Goal: Information Seeking & Learning: Learn about a topic

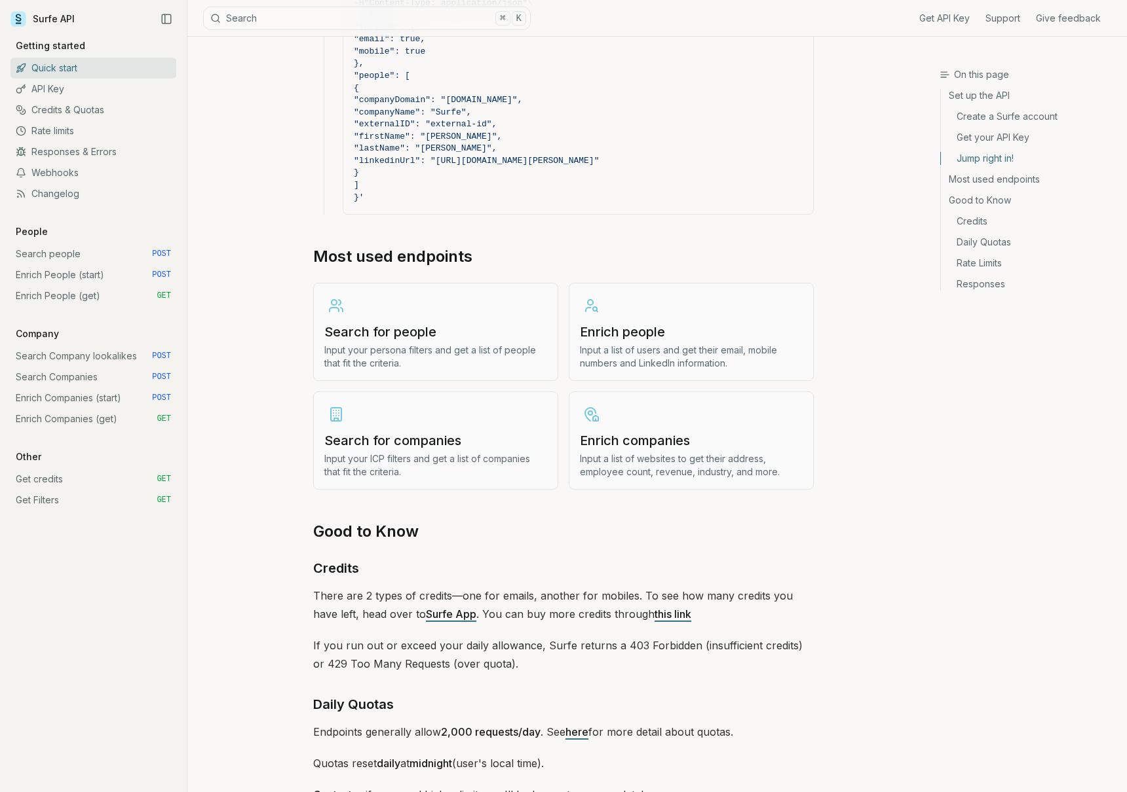
scroll to position [1368, 0]
click at [403, 359] on p "Input your persona filters and get a list of people that fit the criteria." at bounding box center [435, 359] width 223 height 26
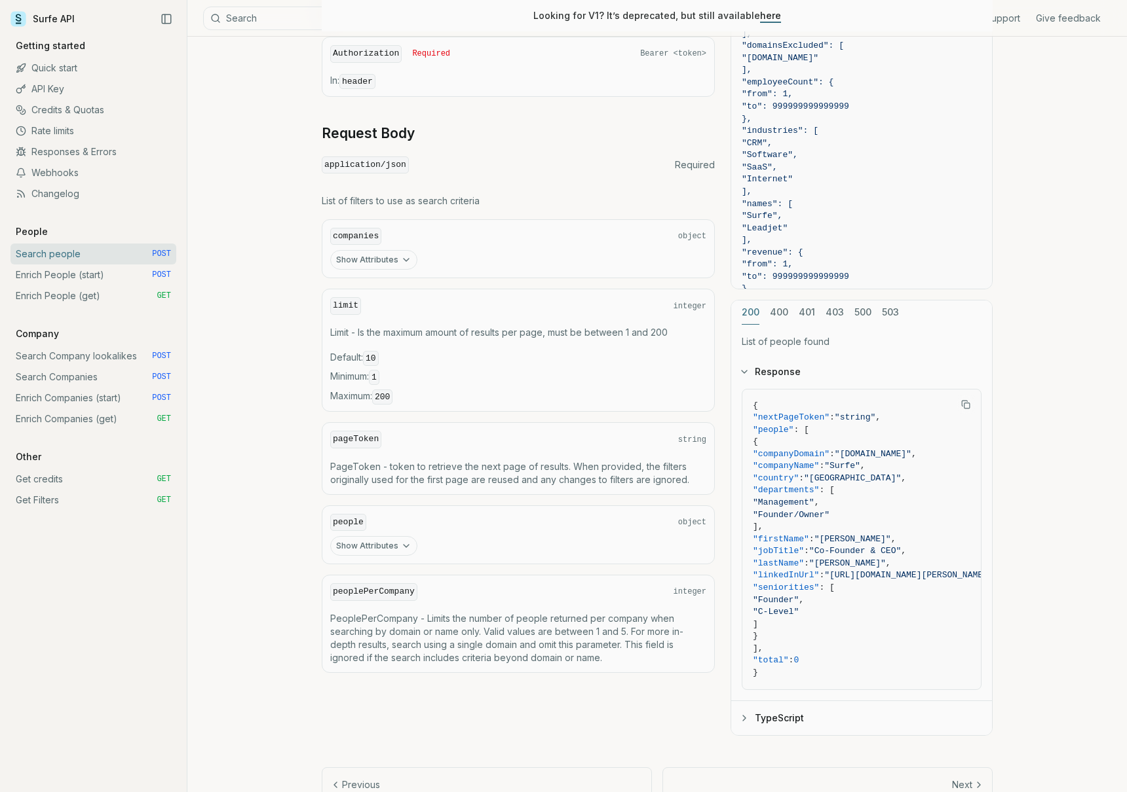
scroll to position [428, 0]
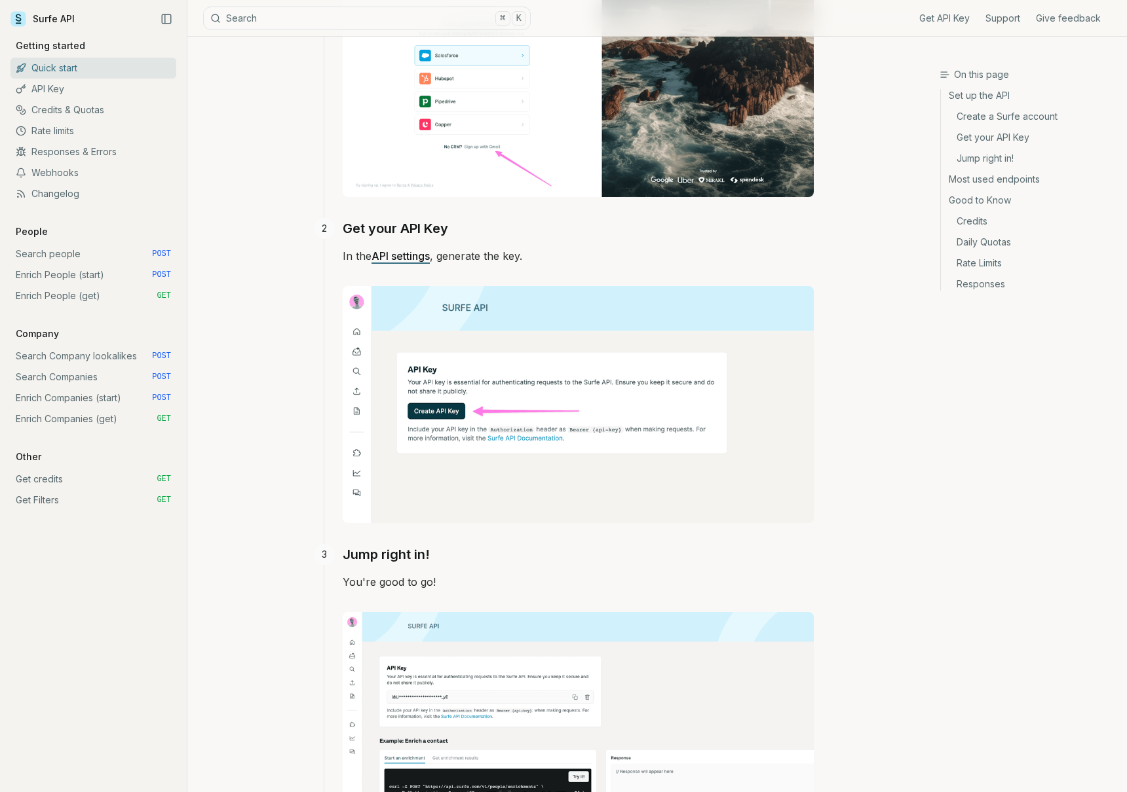
scroll to position [1368, 0]
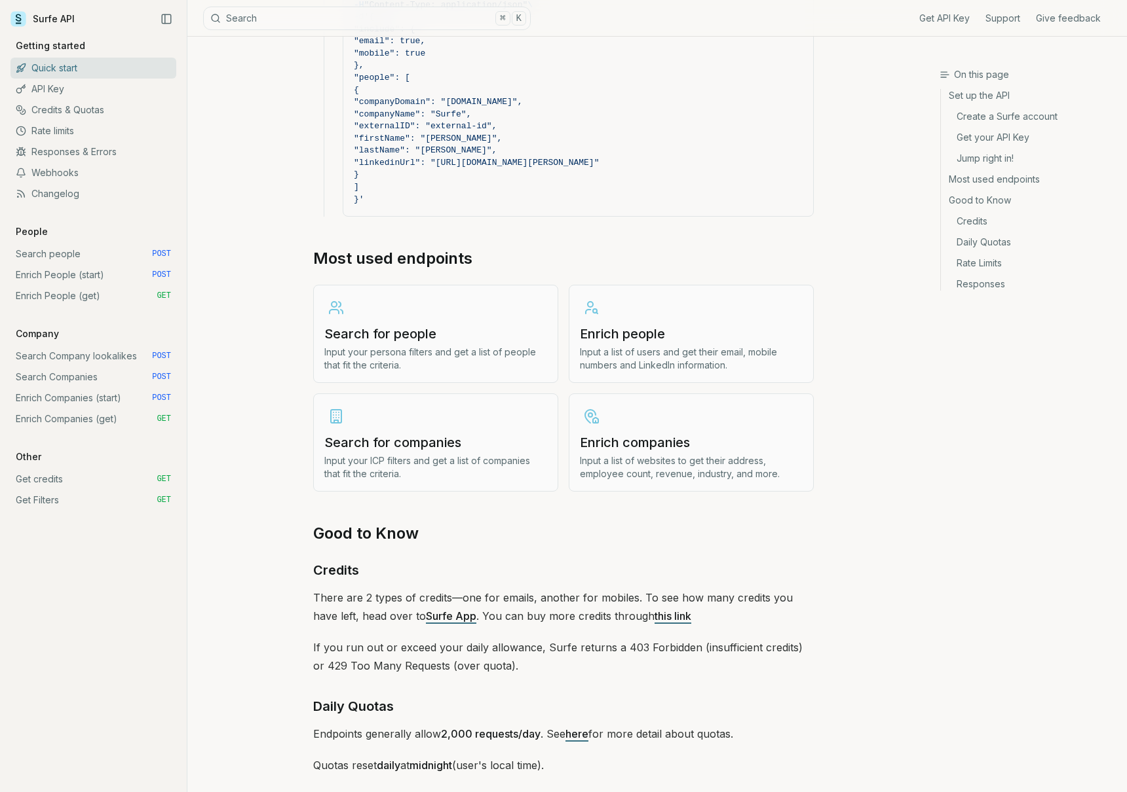
click at [453, 367] on p "Input your persona filters and get a list of people that fit the criteria." at bounding box center [435, 359] width 223 height 26
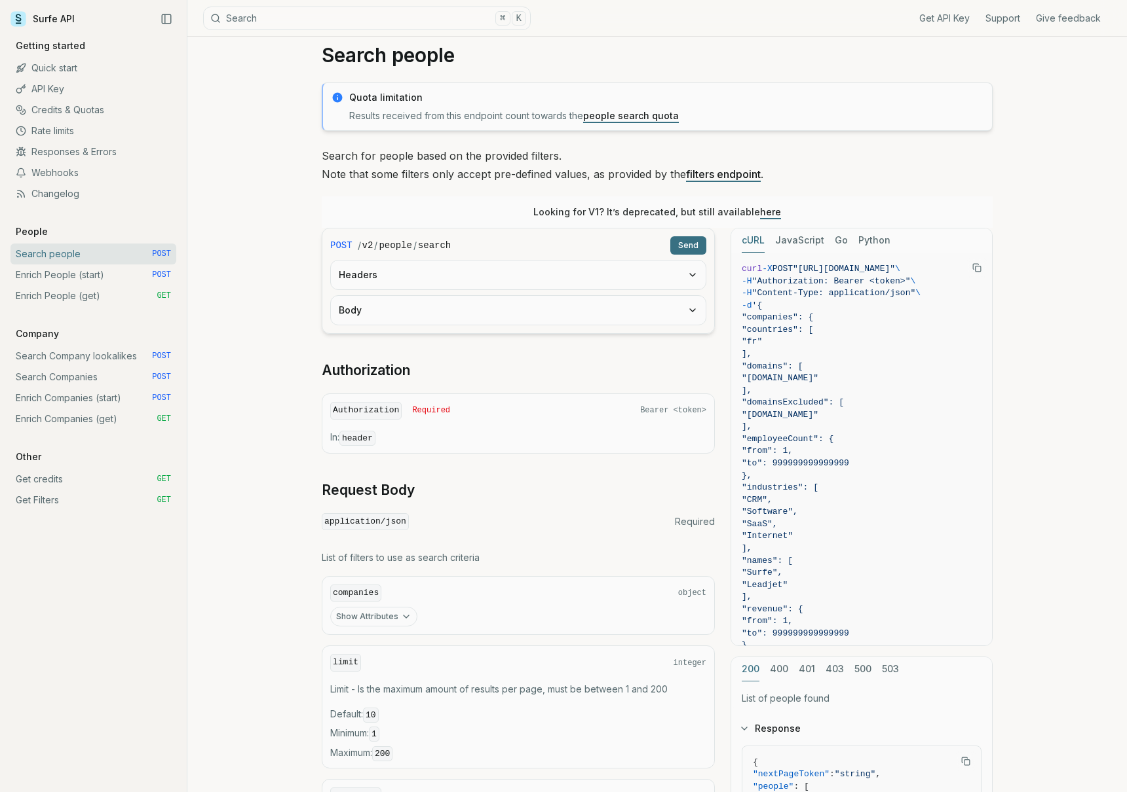
scroll to position [26, 0]
click at [455, 320] on button "Body" at bounding box center [518, 309] width 375 height 29
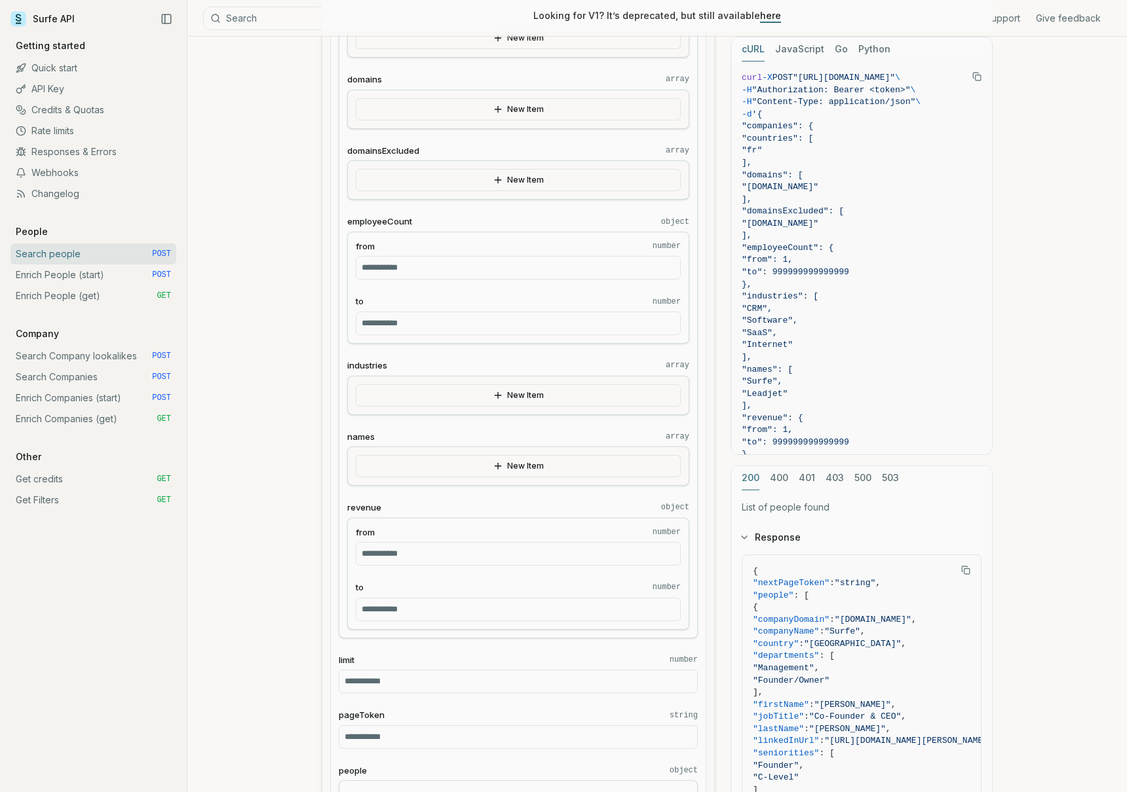
scroll to position [586, 0]
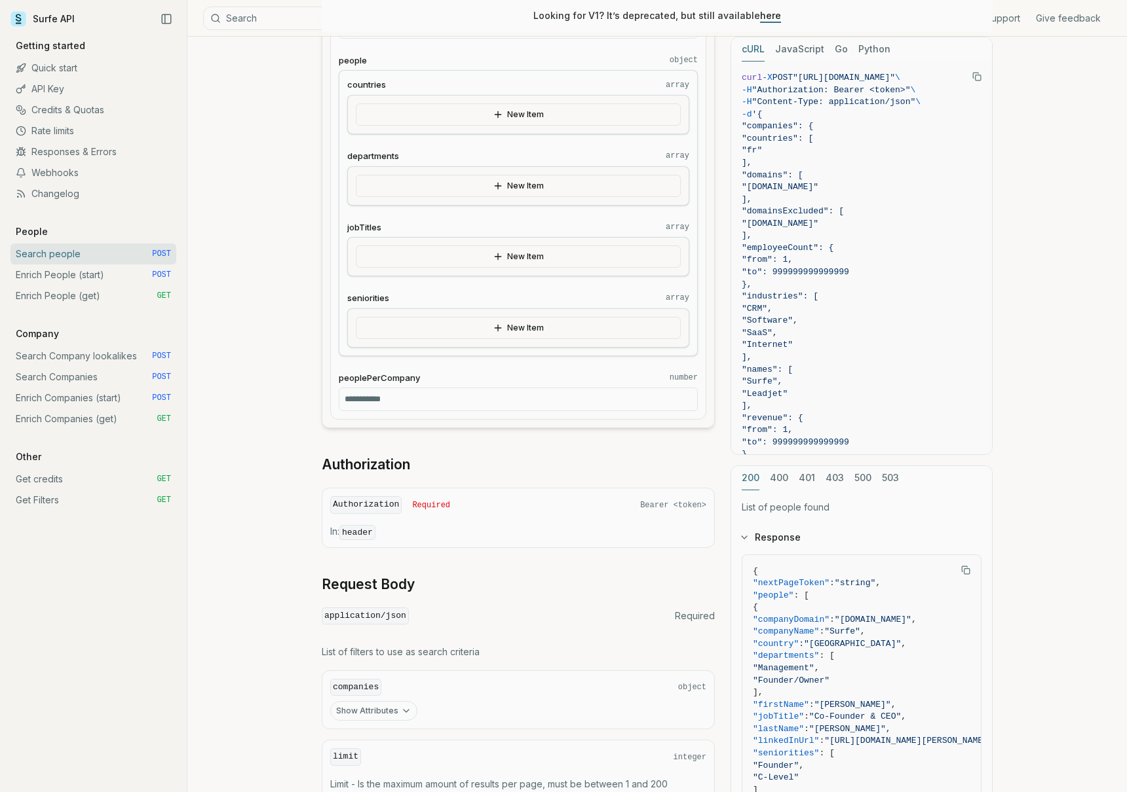
scroll to position [1368, 0]
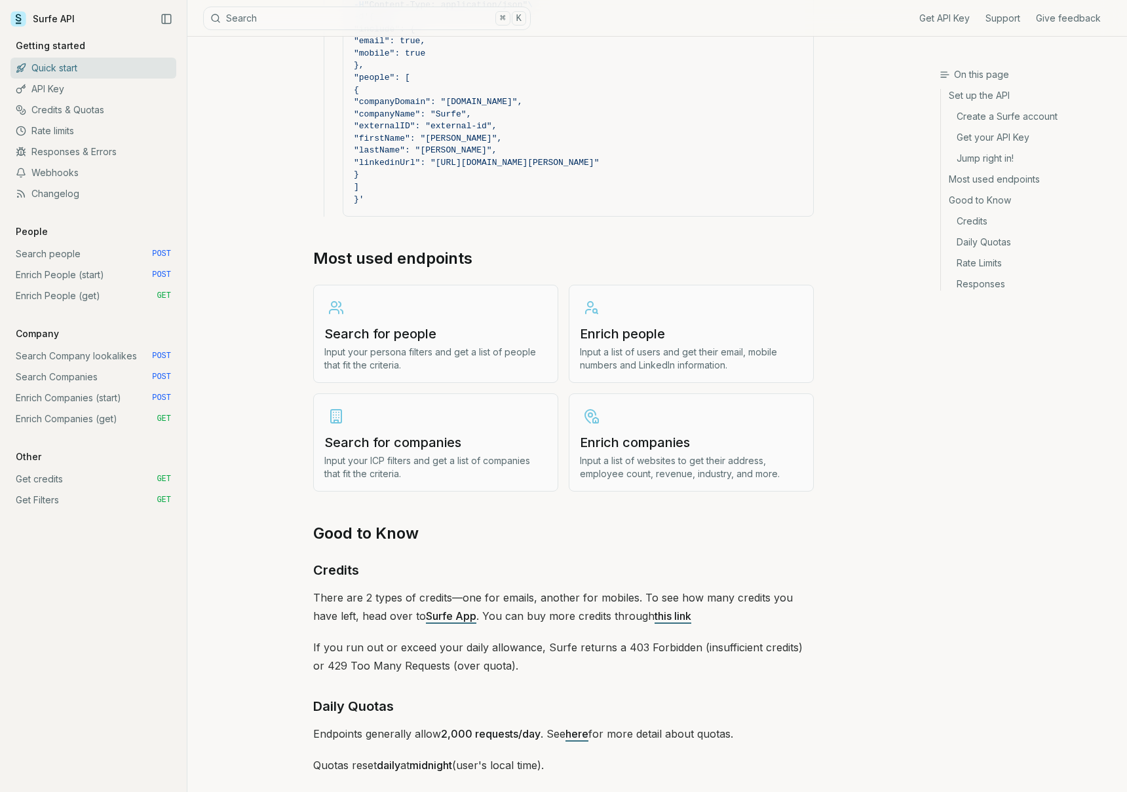
click at [673, 349] on p "Input a list of users and get their email, mobile numbers and LinkedIn informat…" at bounding box center [691, 359] width 223 height 26
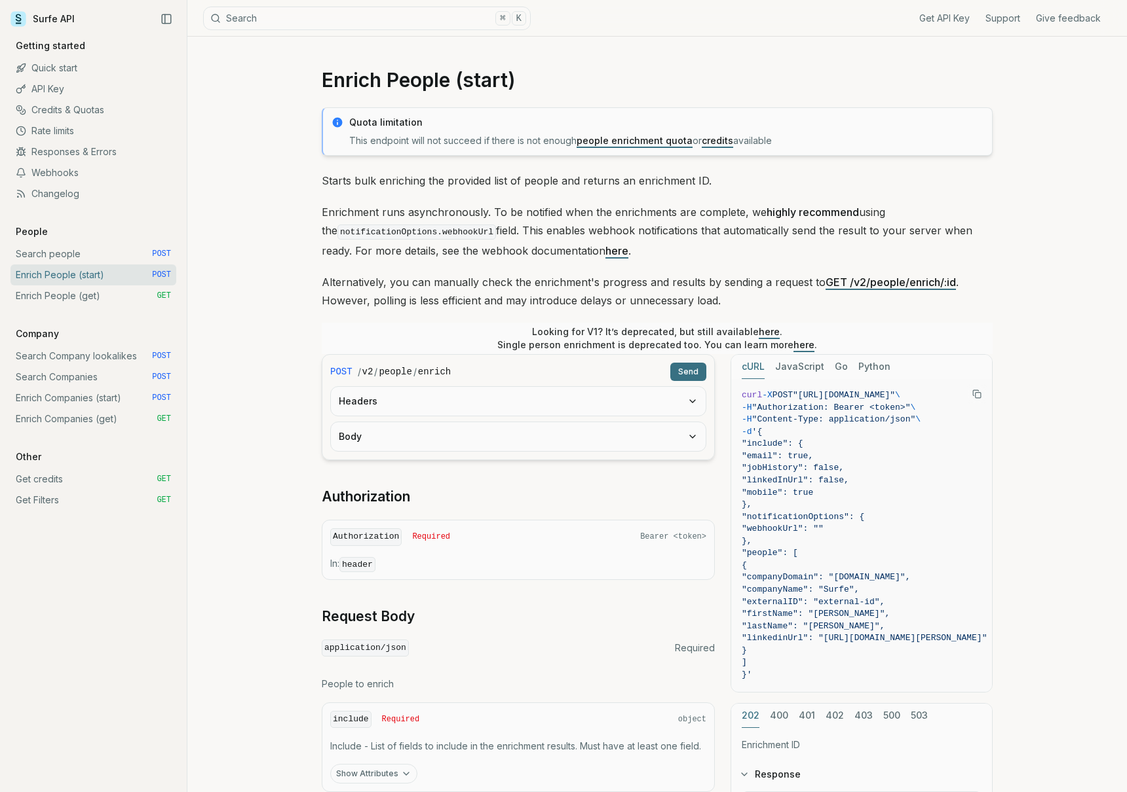
click at [551, 433] on button "Body" at bounding box center [518, 436] width 375 height 29
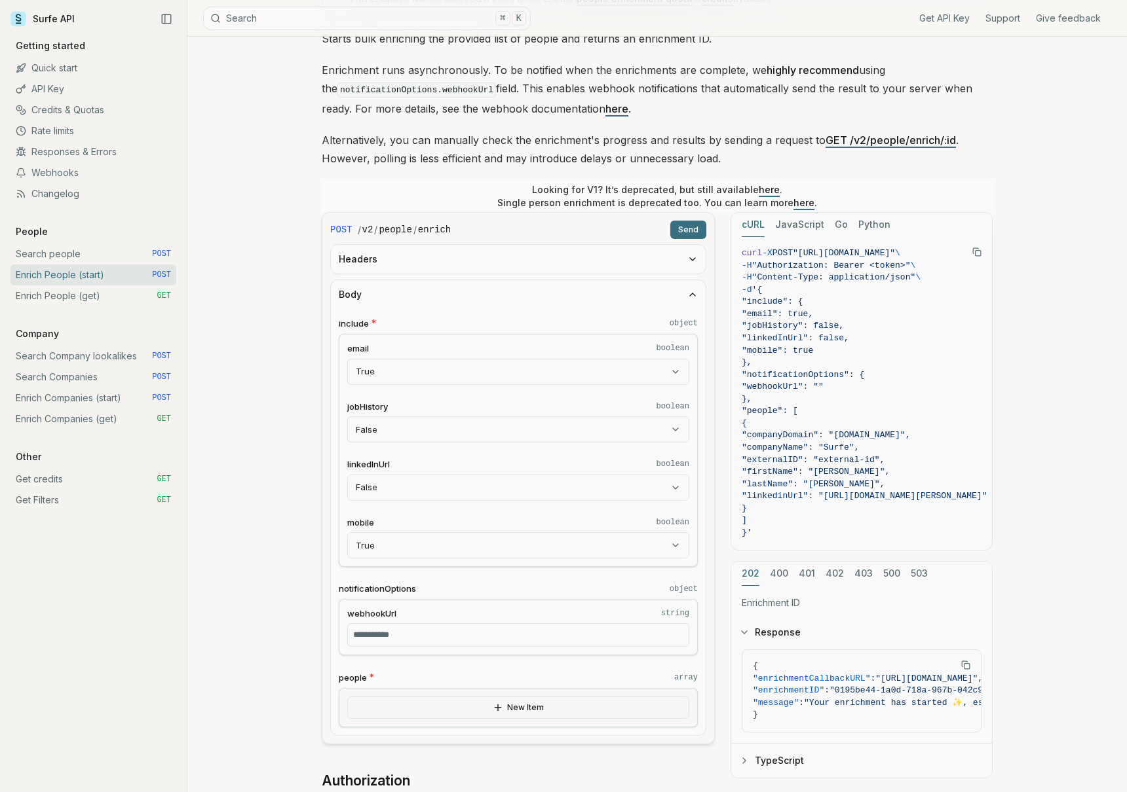
scroll to position [177, 0]
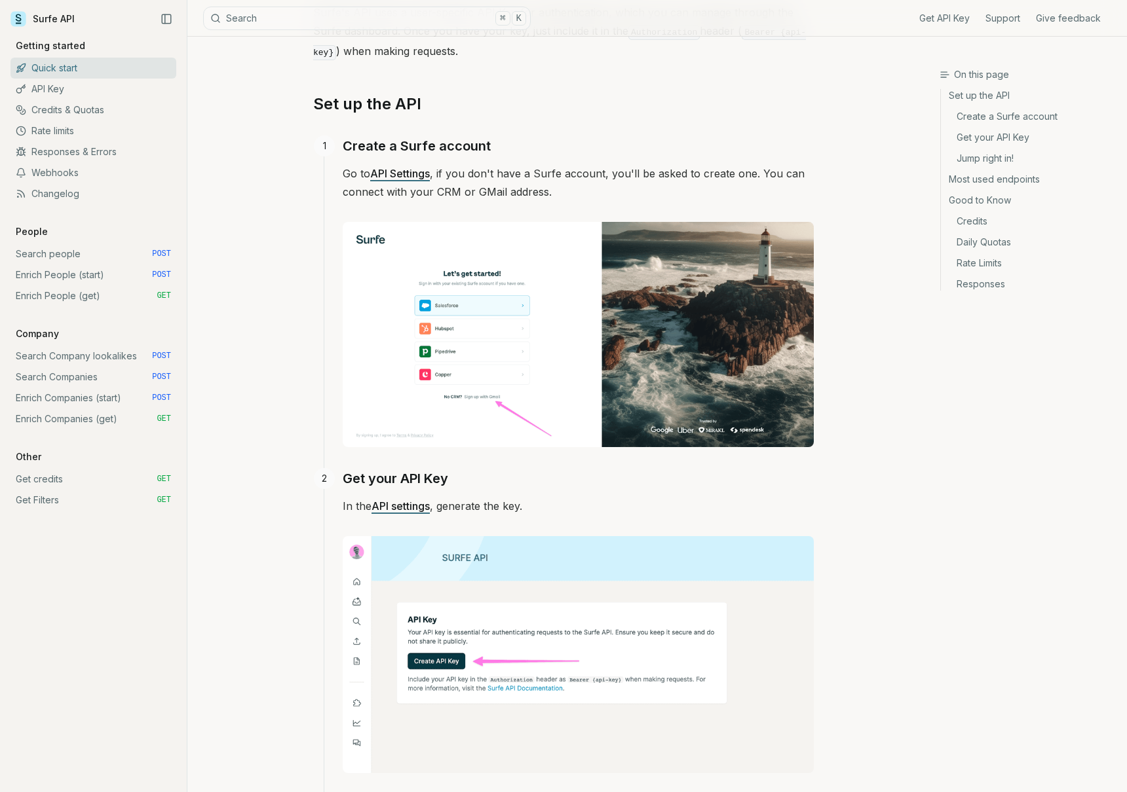
scroll to position [1368, 0]
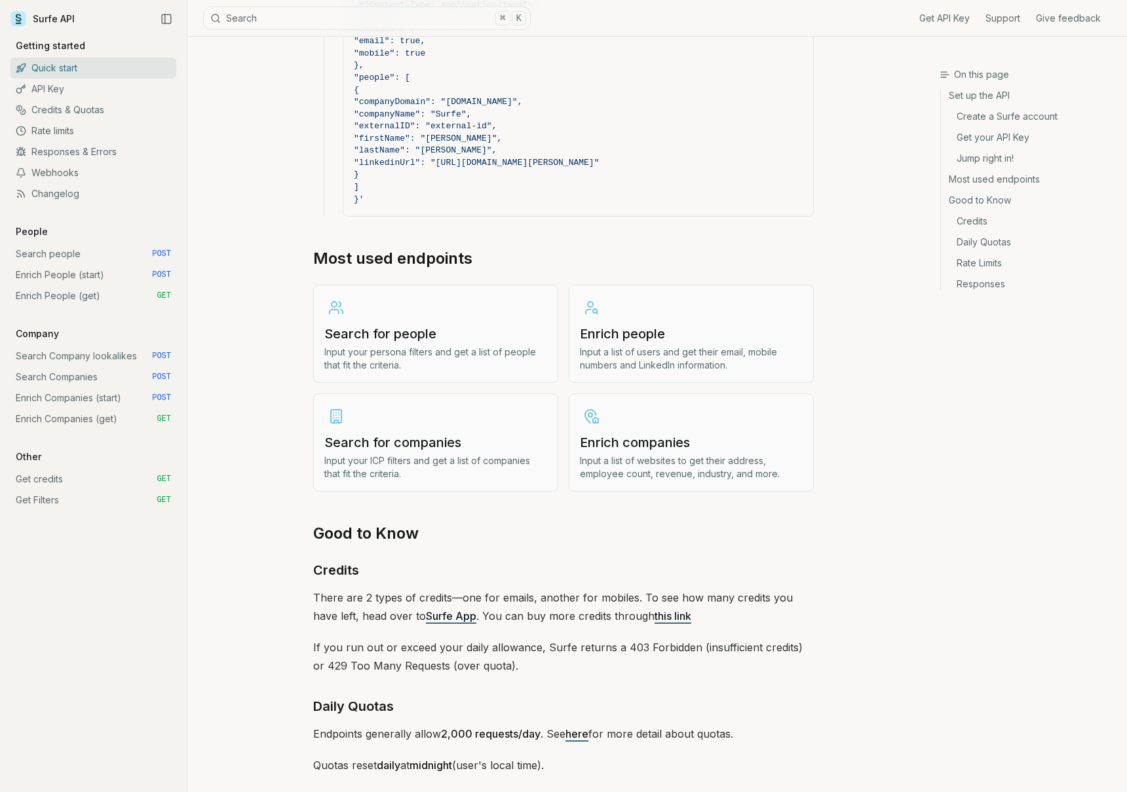
click at [507, 451] on link "Search for companies Input your ICP filters and get a list of companies that fi…" at bounding box center [435, 443] width 245 height 98
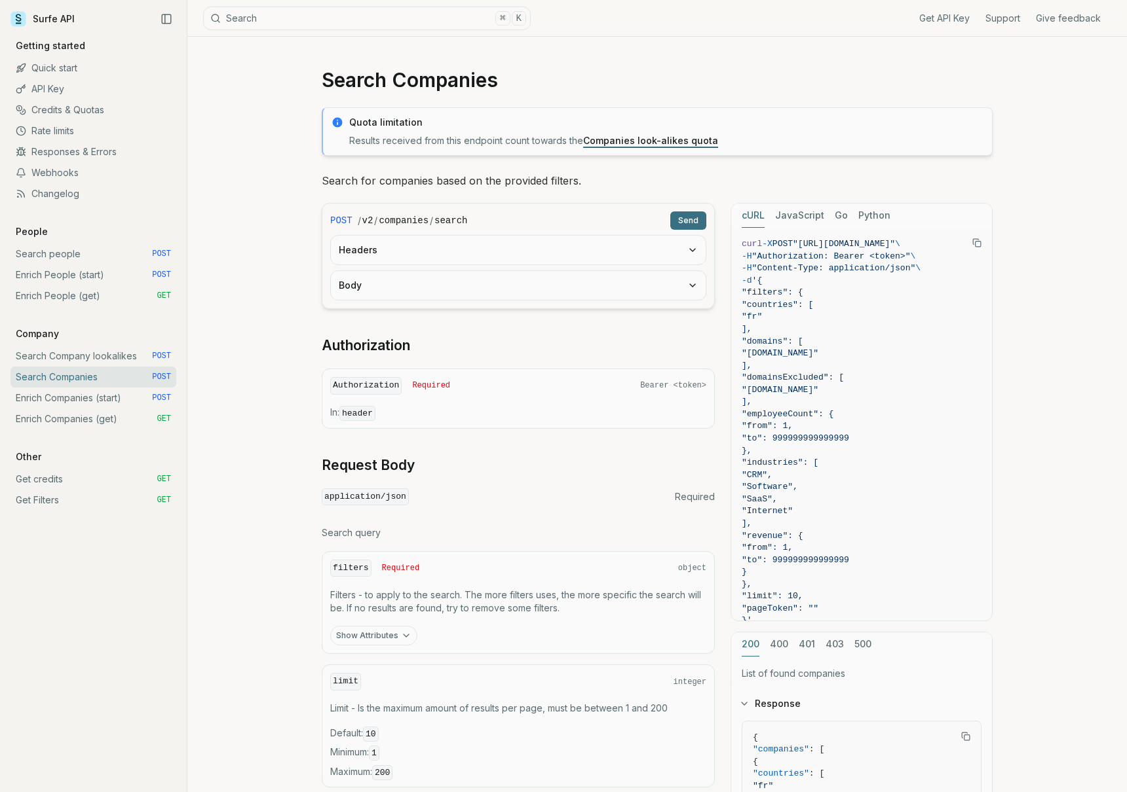
click at [511, 295] on button "Body" at bounding box center [518, 285] width 375 height 29
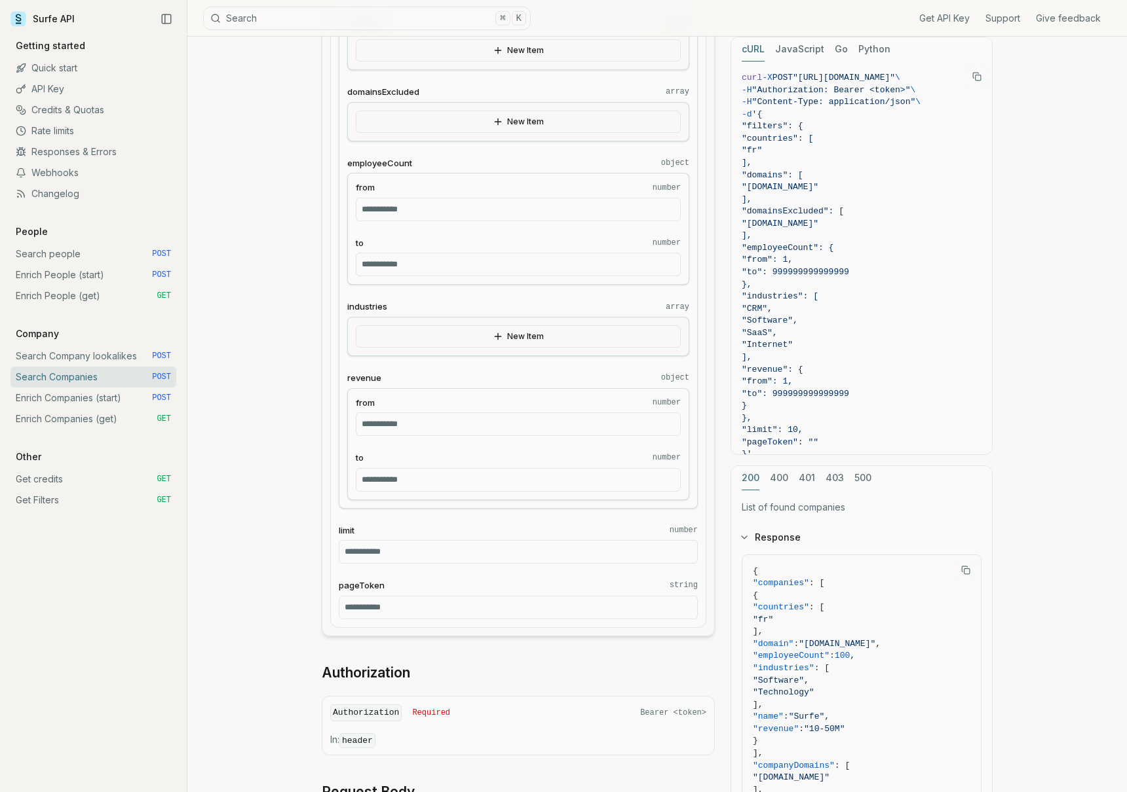
scroll to position [1368, 0]
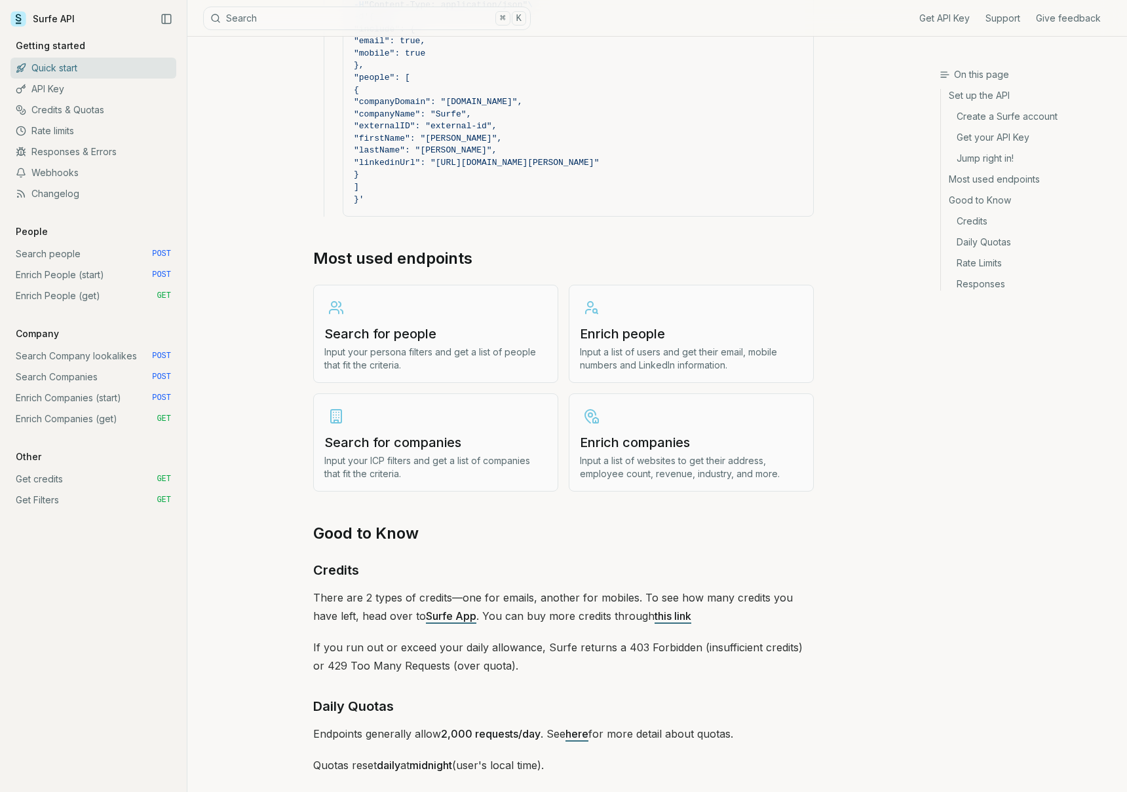
click at [652, 448] on h3 "Enrich companies" at bounding box center [691, 443] width 223 height 18
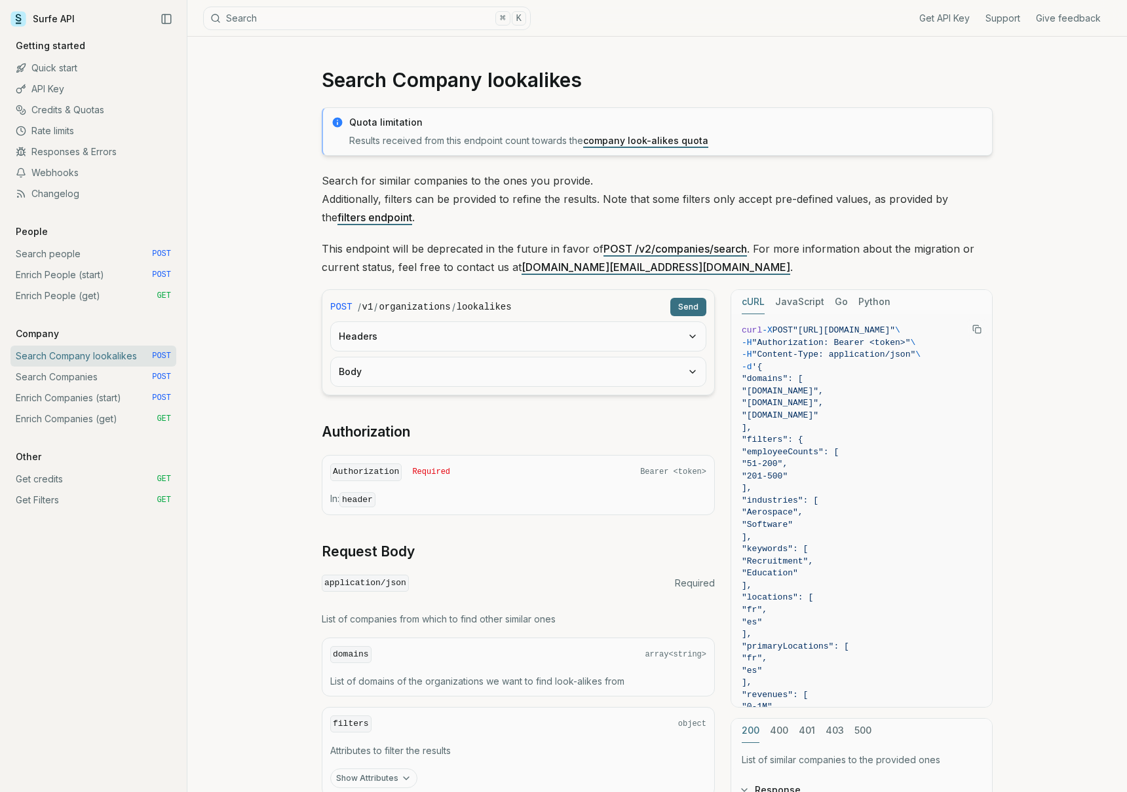
click at [461, 369] on button "Body" at bounding box center [518, 372] width 375 height 29
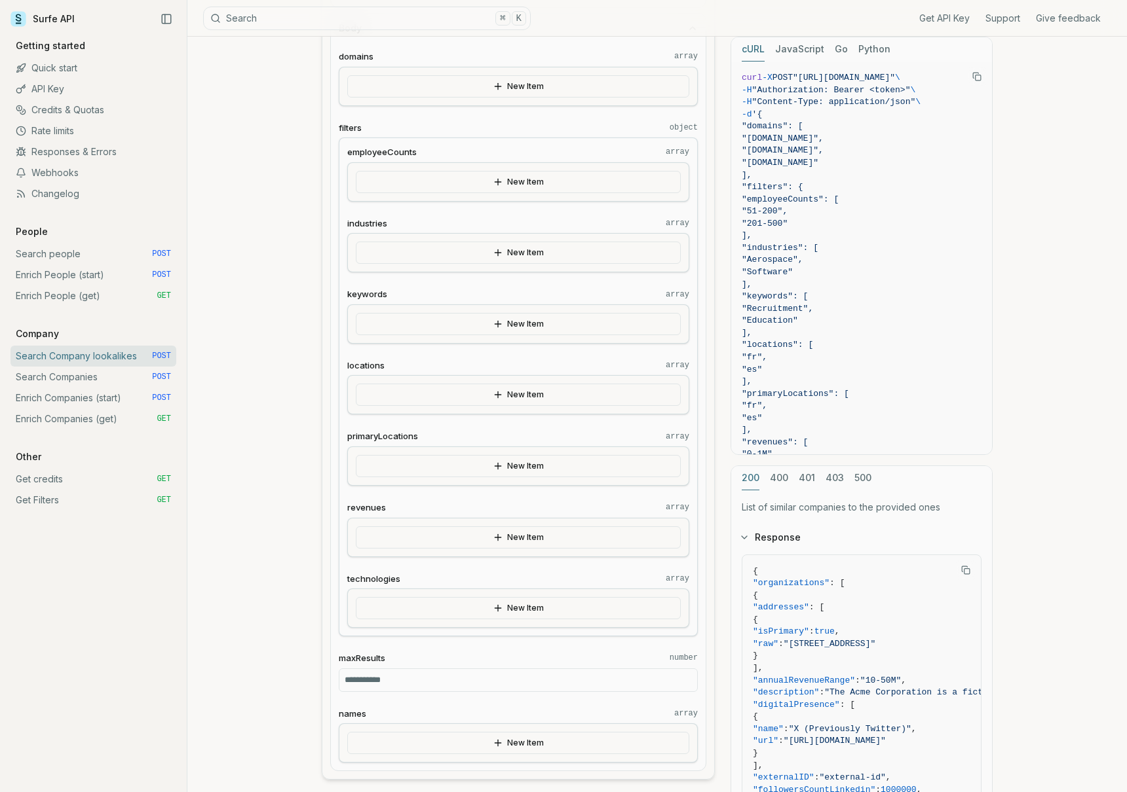
scroll to position [412, 0]
